Goal: Find specific page/section: Find specific page/section

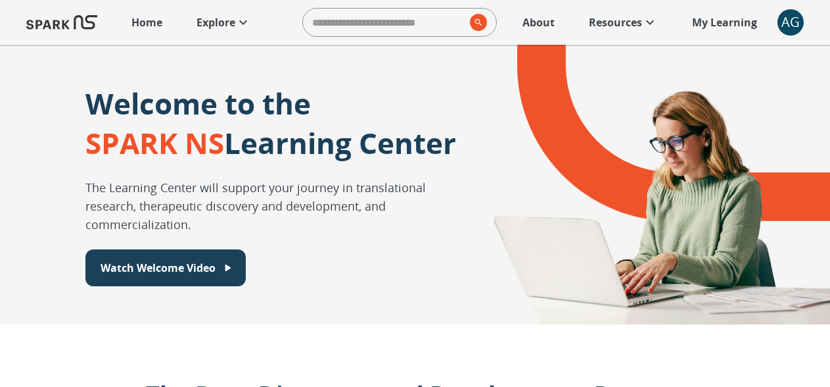
click at [233, 16] on p "Explore" at bounding box center [216, 22] width 39 height 16
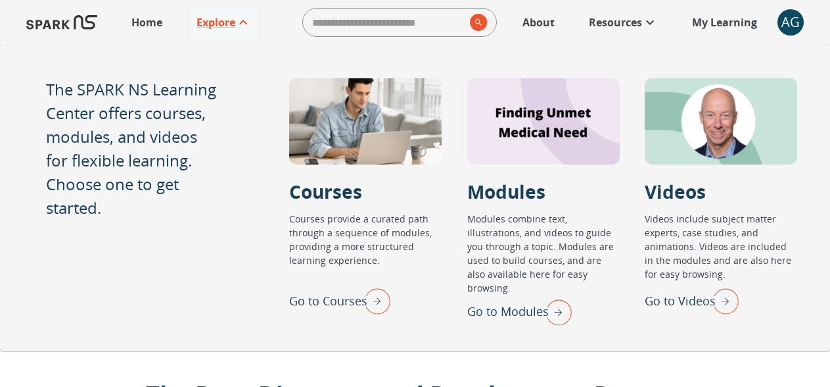
click at [551, 296] on img "Go to Modules" at bounding box center [555, 312] width 33 height 34
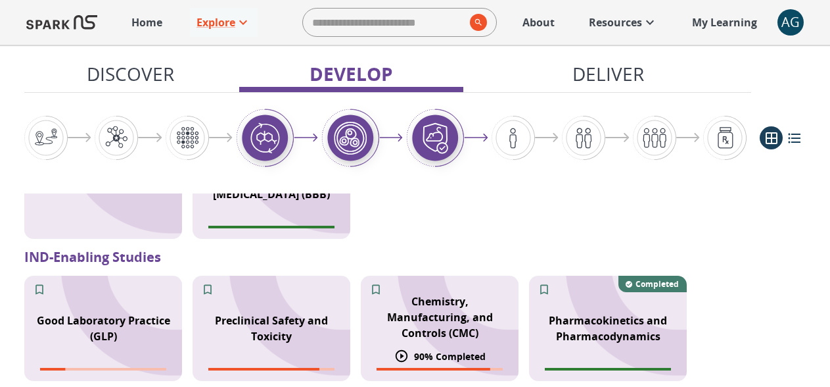
scroll to position [1212, 0]
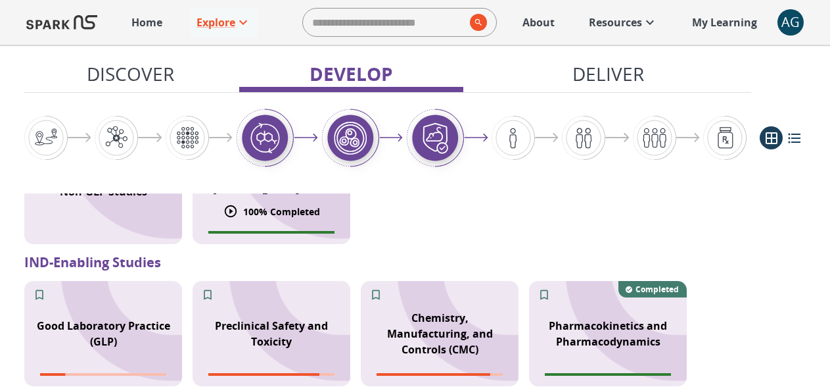
click at [305, 211] on p "100 % Completed" at bounding box center [281, 211] width 77 height 14
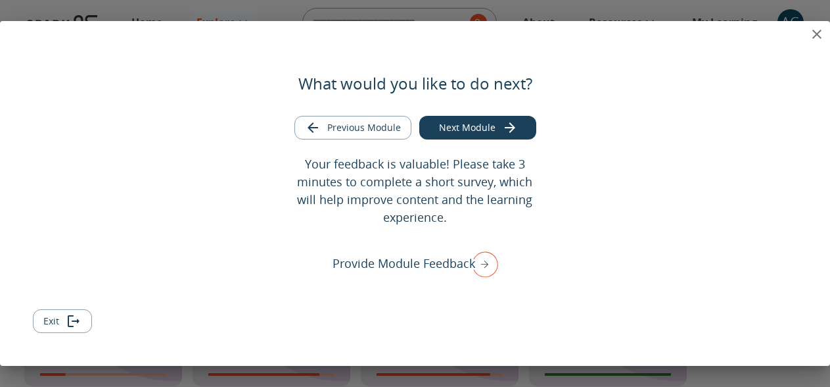
click at [809, 31] on icon "close" at bounding box center [817, 34] width 16 height 16
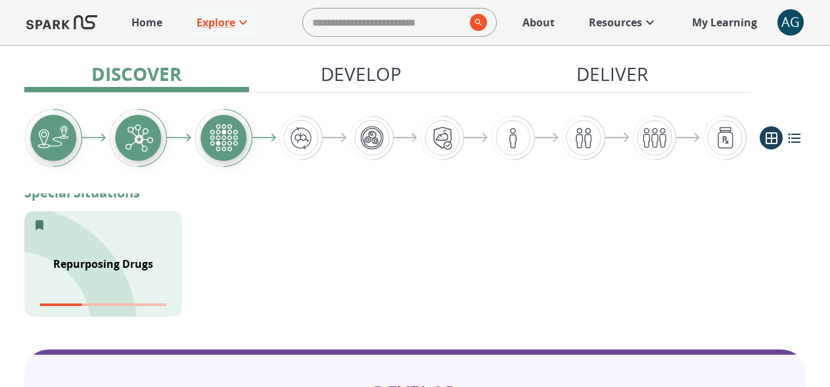
scroll to position [0, 0]
